Goal: Check status: Check status

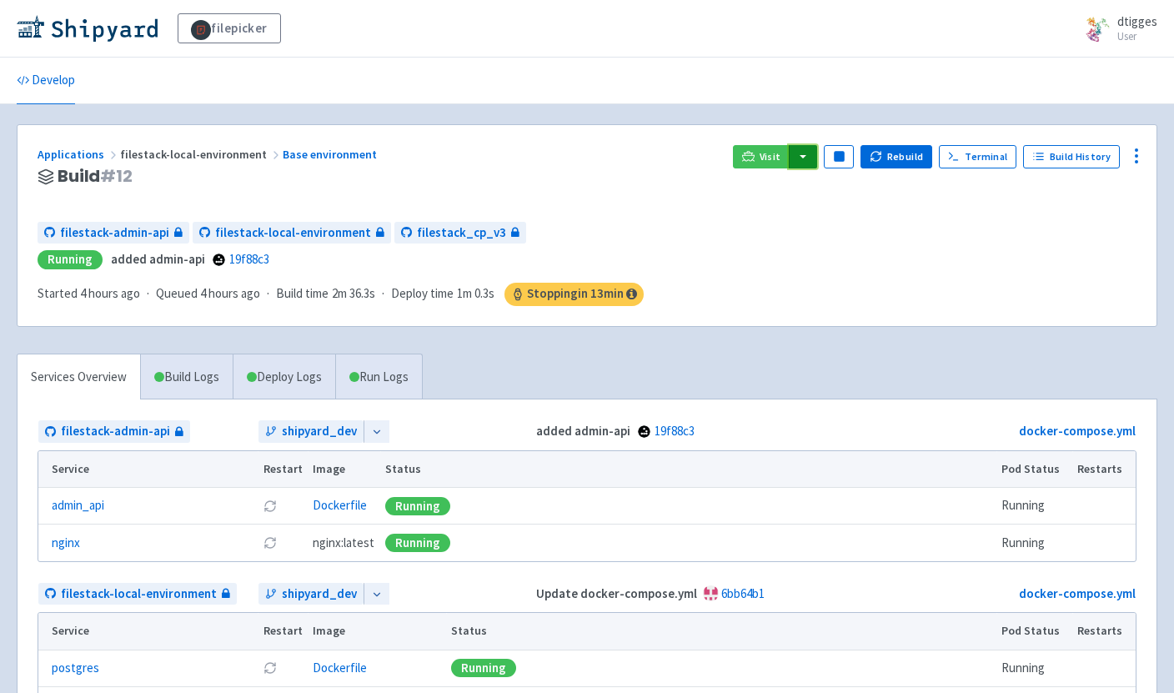
click at [808, 160] on button "button" at bounding box center [802, 156] width 28 height 23
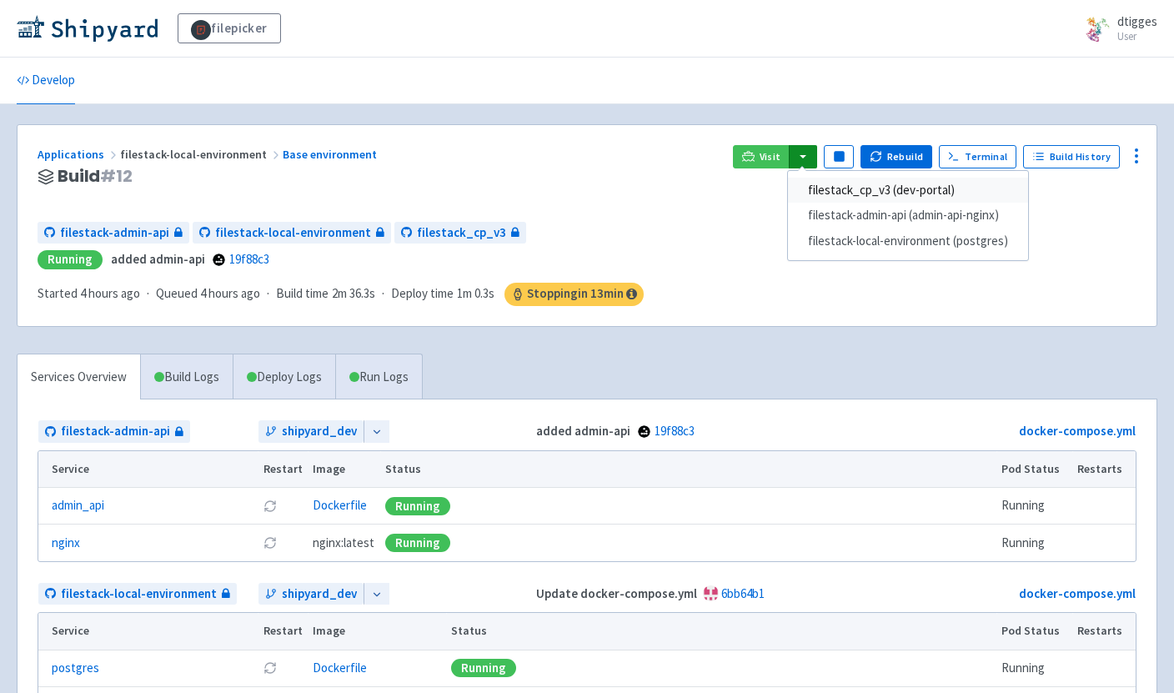
click at [825, 186] on link "filestack_cp_v3 (dev-portal)" at bounding box center [908, 191] width 240 height 26
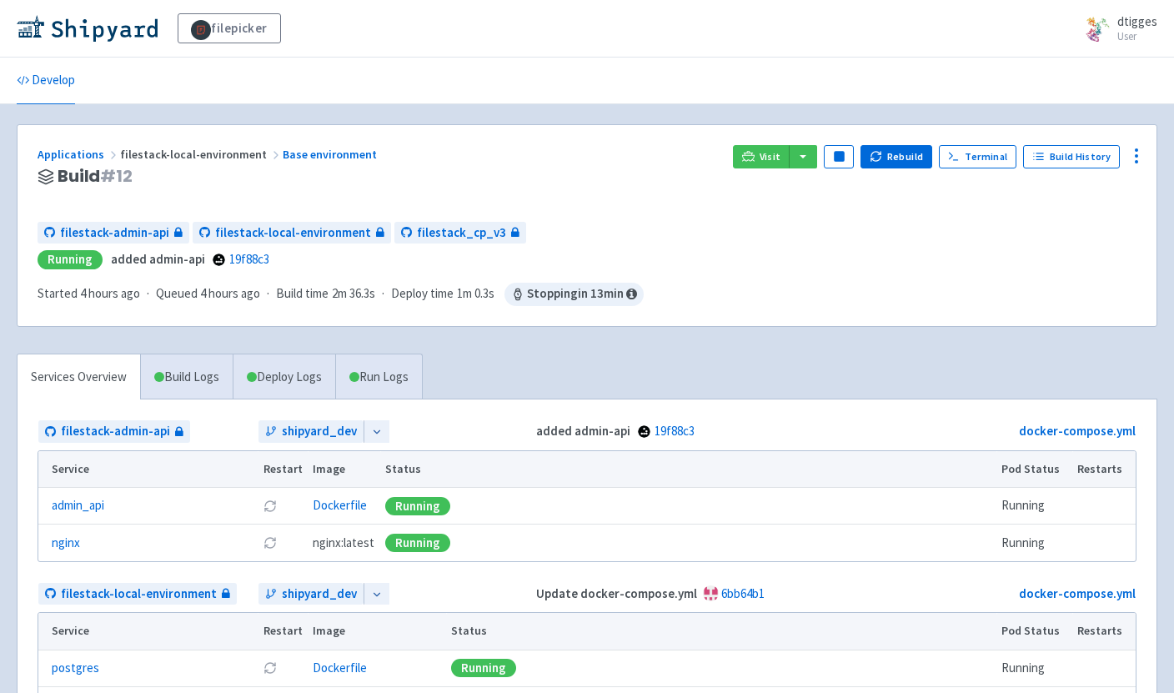
click at [654, 168] on h3 "Build # 12" at bounding box center [379, 176] width 682 height 19
